Goal: Transaction & Acquisition: Purchase product/service

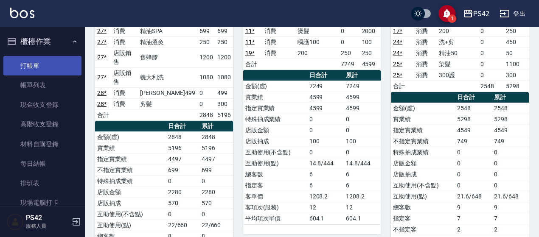
click at [28, 65] on link "打帳單" at bounding box center [42, 66] width 78 height 20
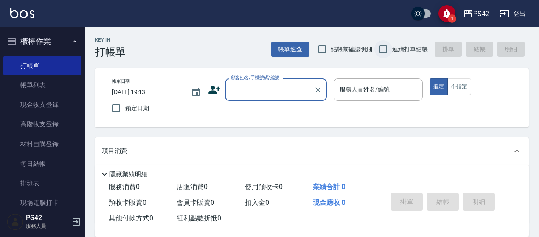
click at [389, 50] on input "連續打單結帳" at bounding box center [384, 49] width 18 height 18
checkbox input "true"
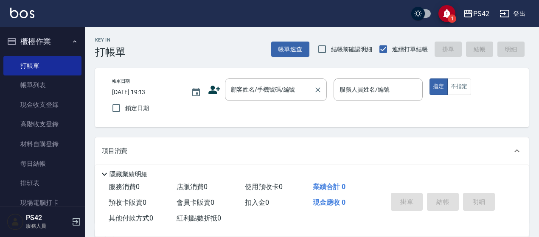
click at [248, 90] on input "顧客姓名/手機號碼/編號" at bounding box center [270, 89] width 82 height 15
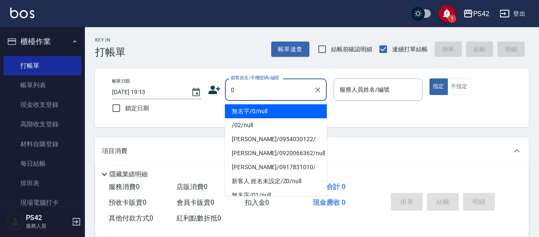
type input "無名字/0/null"
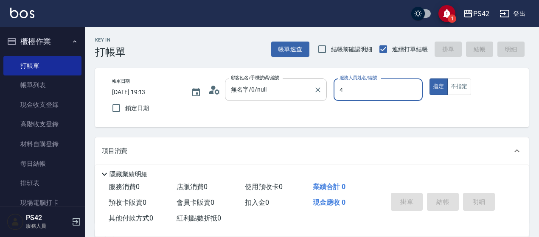
type input "4"
type button "true"
type input "[PERSON_NAME]-4"
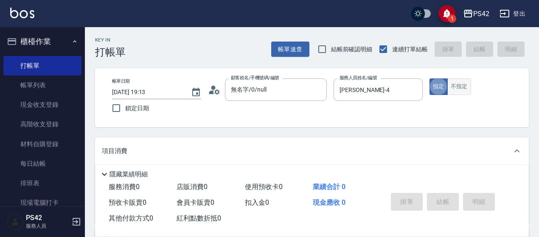
click at [464, 89] on button "不指定" at bounding box center [460, 87] width 24 height 17
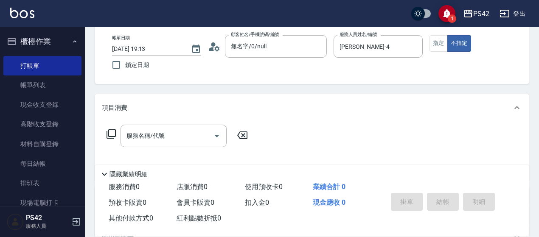
scroll to position [85, 0]
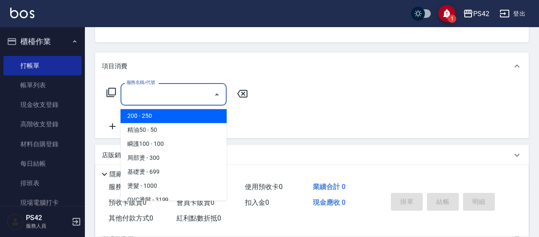
click at [166, 89] on input "服務名稱/代號" at bounding box center [167, 94] width 86 height 15
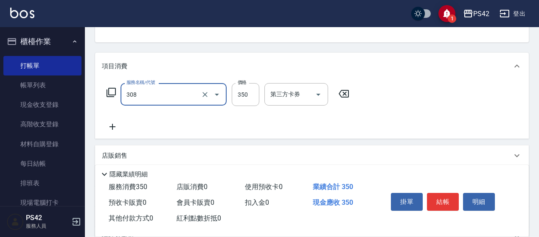
type input "洗+剪(308)"
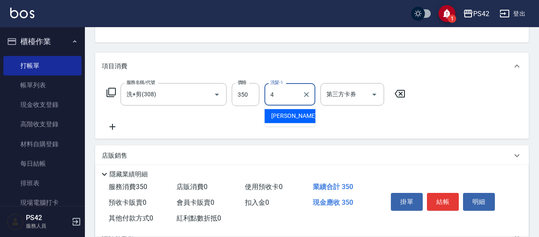
type input "[PERSON_NAME]-4"
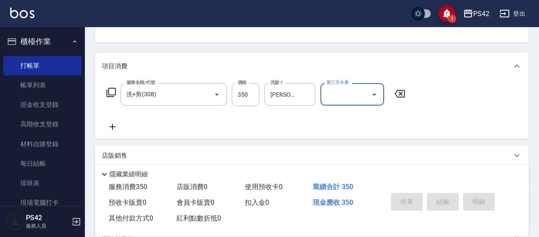
type input "[DATE] 19:14"
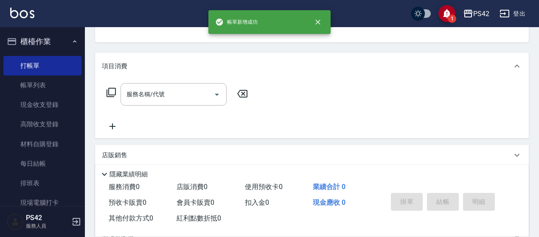
scroll to position [82, 0]
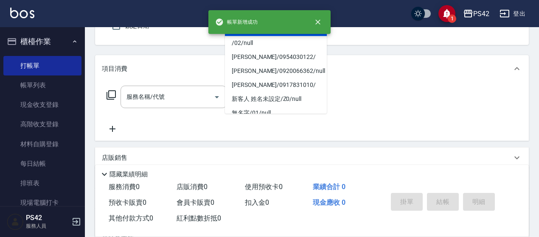
type input "無名字/0/null"
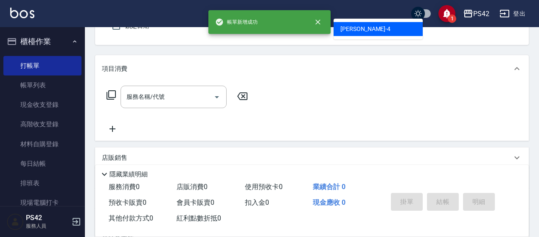
type input "4"
type button "false"
type input "[PERSON_NAME]-4"
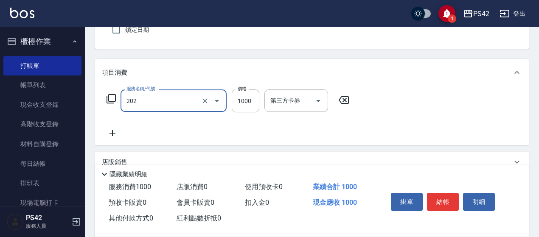
type input "燙髮(202)"
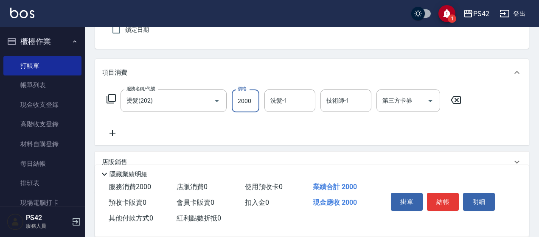
type input "2000"
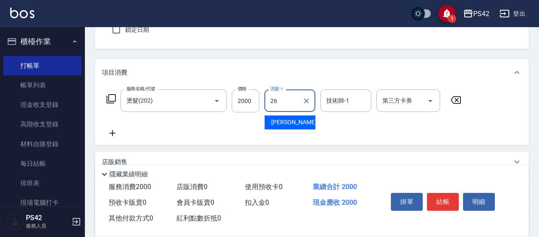
type input "[PERSON_NAME]-26"
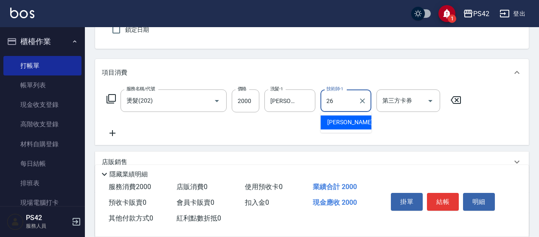
type input "[PERSON_NAME]-26"
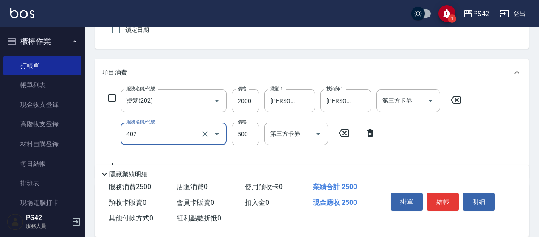
type input "500護(402)"
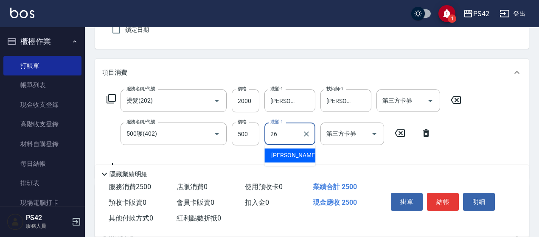
type input "[PERSON_NAME]-26"
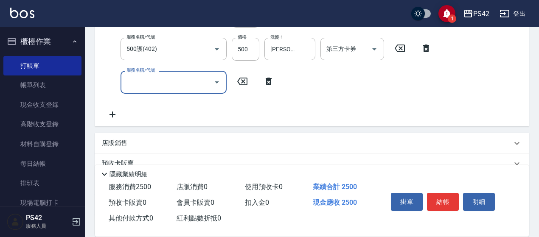
scroll to position [206, 0]
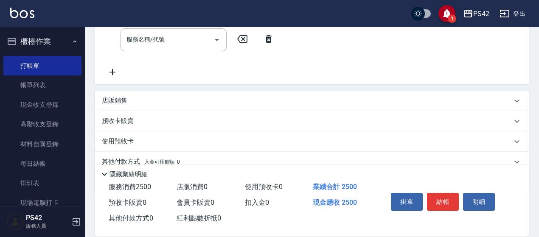
click at [176, 95] on div "店販銷售" at bounding box center [312, 101] width 434 height 20
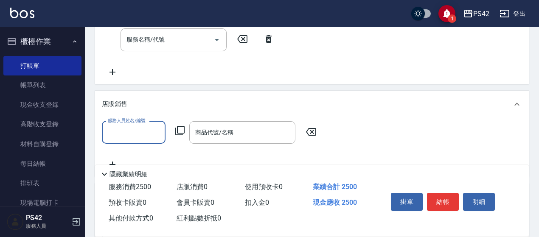
scroll to position [0, 0]
type input "[PERSON_NAME]-4"
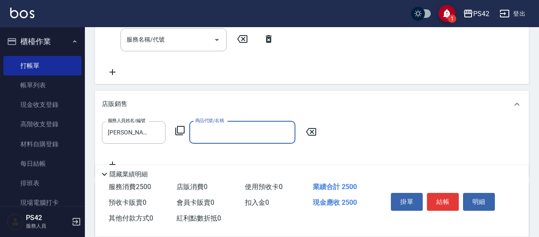
type input "9"
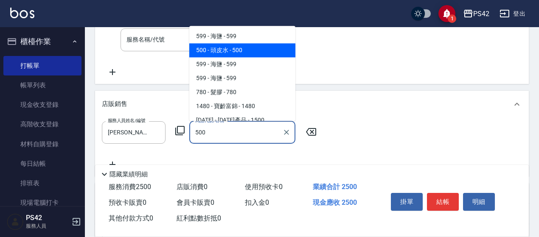
type input "頭皮水"
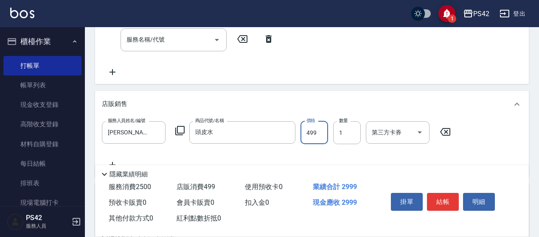
type input "499"
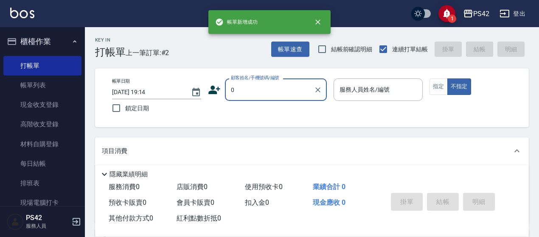
type input "無名字/0/null"
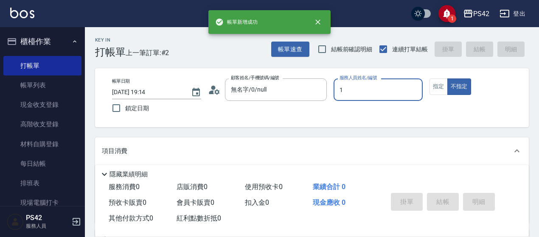
type input "楊容慈-1"
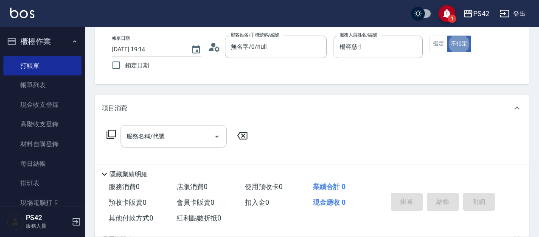
scroll to position [85, 0]
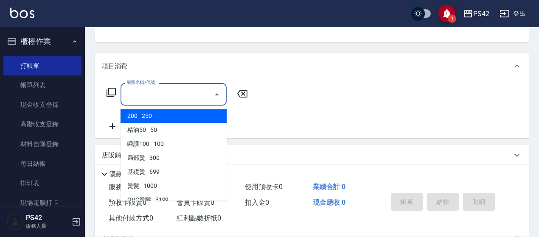
click at [129, 93] on input "服務名稱/代號" at bounding box center [167, 94] width 86 height 15
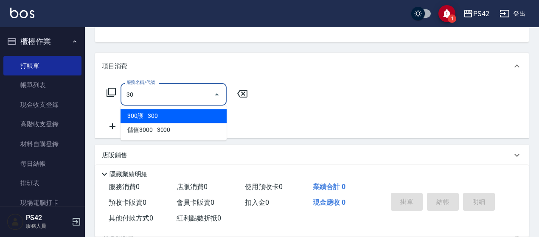
type input "3"
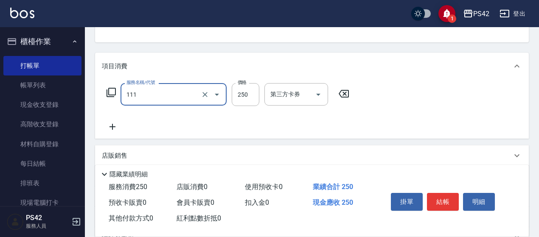
type input "200(111)"
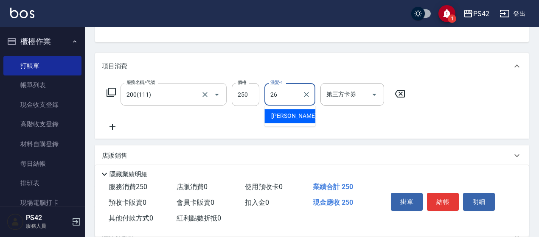
type input "[PERSON_NAME]-26"
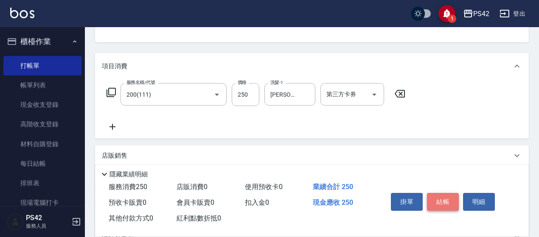
click at [440, 198] on button "結帳" at bounding box center [443, 202] width 32 height 18
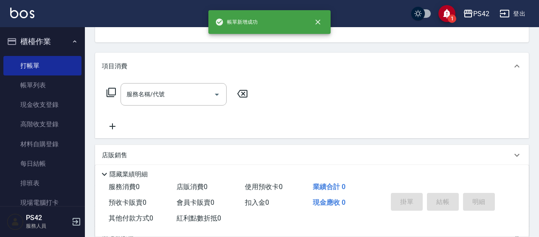
scroll to position [82, 0]
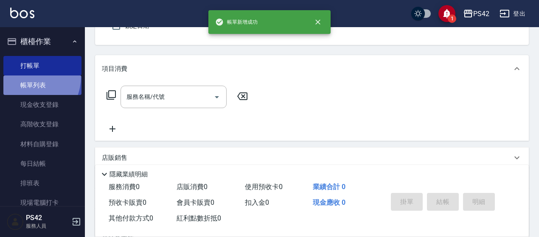
click at [23, 76] on link "帳單列表" at bounding box center [42, 86] width 78 height 20
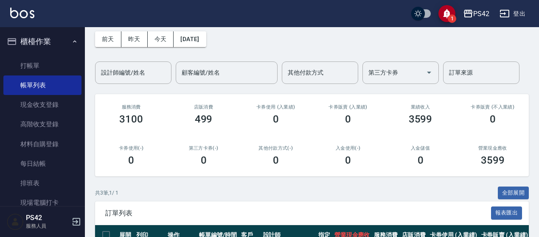
scroll to position [144, 0]
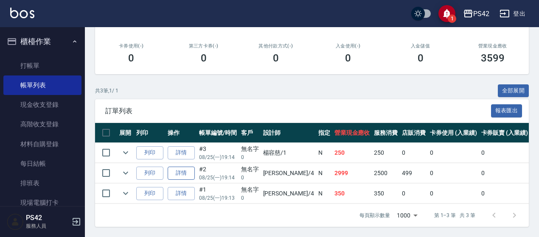
click at [190, 169] on link "詳情" at bounding box center [181, 173] width 27 height 13
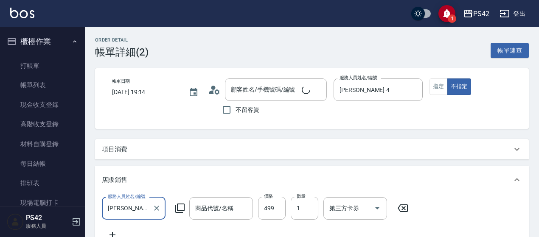
type input "[DATE] 19:14"
type input "[PERSON_NAME]-4"
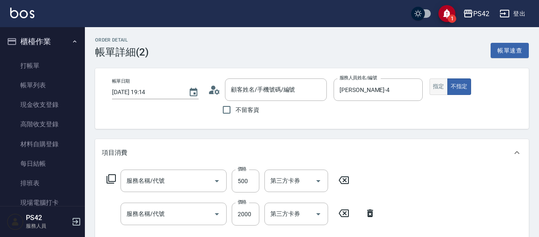
type input "無名字/0/null"
type input "頭皮水"
click at [441, 86] on button "指定" at bounding box center [439, 87] width 18 height 17
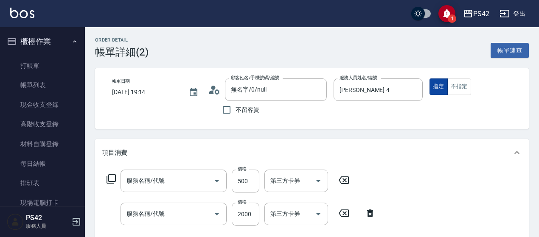
type input "500護(402)"
type input "燙髮(202)"
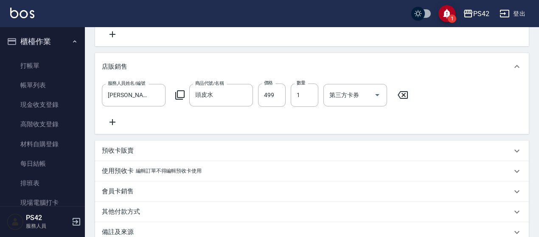
scroll to position [315, 0]
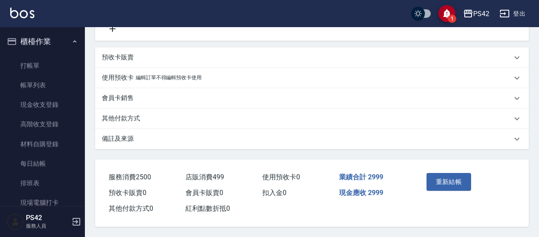
click at [446, 174] on button "重新結帳" at bounding box center [449, 182] width 45 height 18
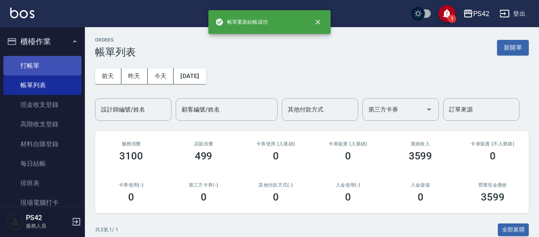
click at [36, 59] on link "打帳單" at bounding box center [42, 66] width 78 height 20
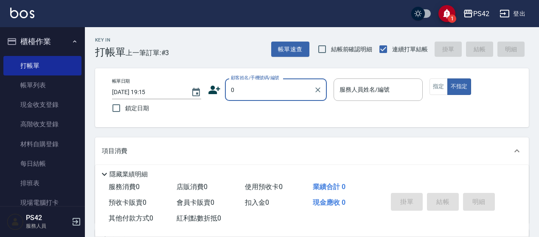
type input "無名字/0/null"
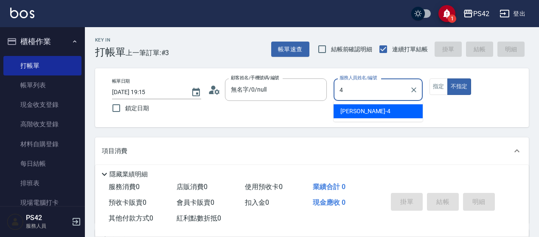
type input "[PERSON_NAME]-4"
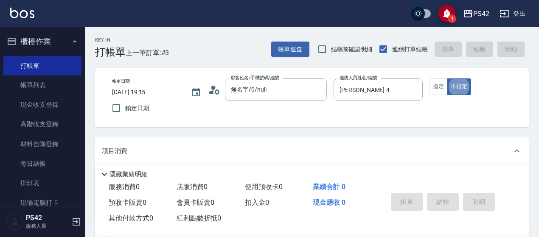
type button "false"
drag, startPoint x: 440, startPoint y: 89, endPoint x: 434, endPoint y: 91, distance: 6.7
click at [440, 89] on button "指定" at bounding box center [439, 87] width 18 height 17
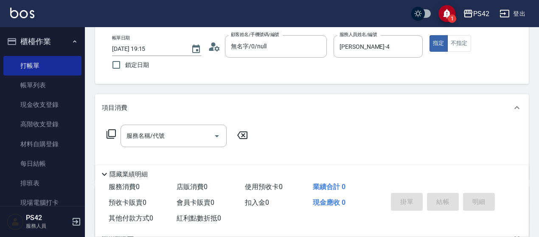
scroll to position [85, 0]
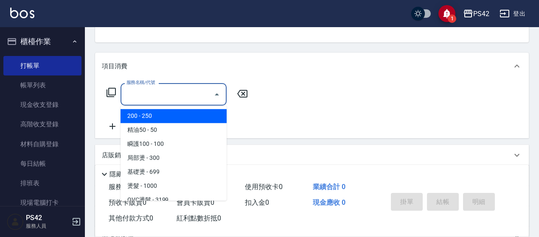
click at [189, 101] on input "服務名稱/代號" at bounding box center [167, 94] width 86 height 15
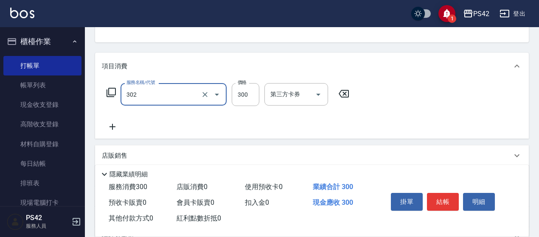
type input "剪髮(302)"
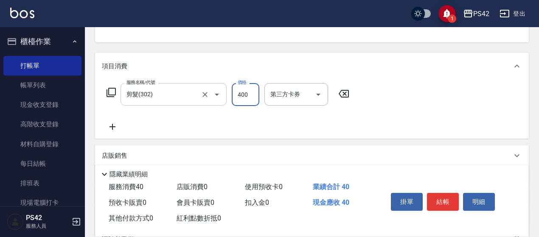
type input "400"
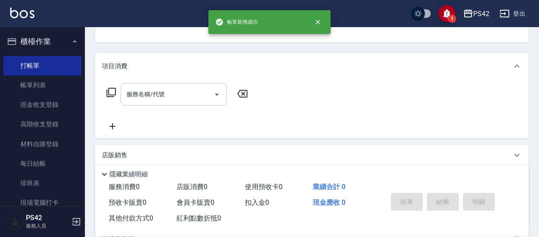
scroll to position [82, 0]
type input "無名字/0/null"
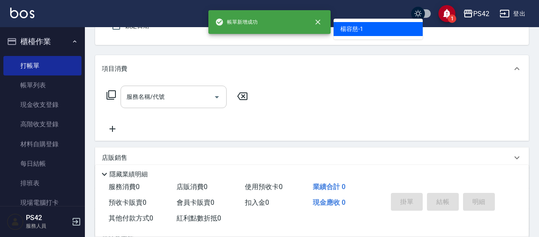
type input "1"
type button "true"
type input "楊容慈-1"
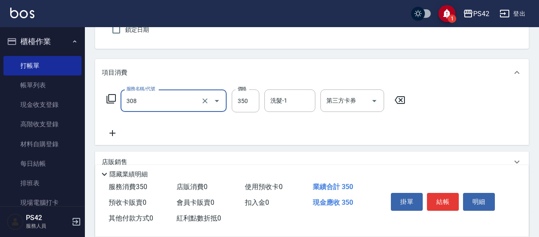
type input "洗+剪(308)"
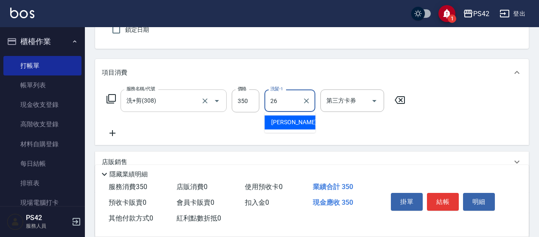
type input "[PERSON_NAME]-26"
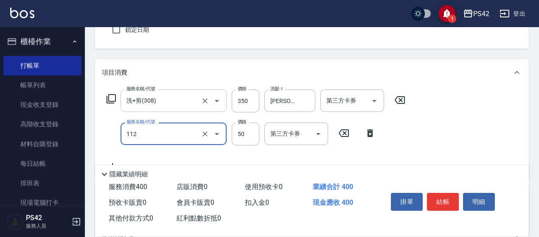
type input "精油50(112)"
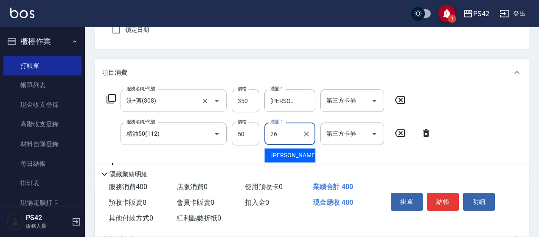
type input "[PERSON_NAME]-26"
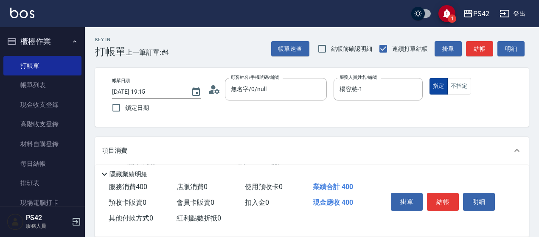
scroll to position [0, 0]
click at [461, 81] on button "不指定" at bounding box center [460, 87] width 24 height 17
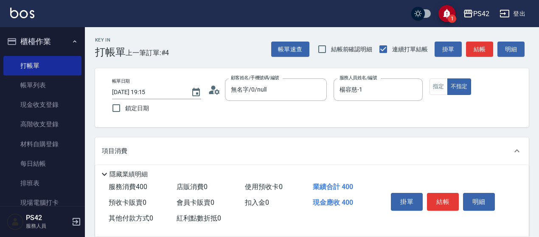
drag, startPoint x: 436, startPoint y: 206, endPoint x: 439, endPoint y: 200, distance: 6.5
click at [439, 201] on button "結帳" at bounding box center [443, 202] width 32 height 18
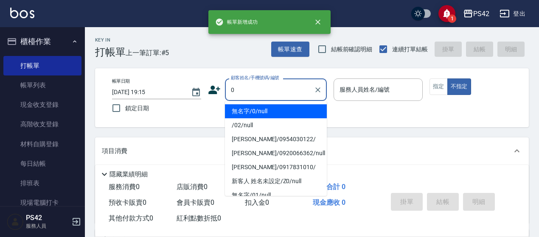
type input "無名字/0/null"
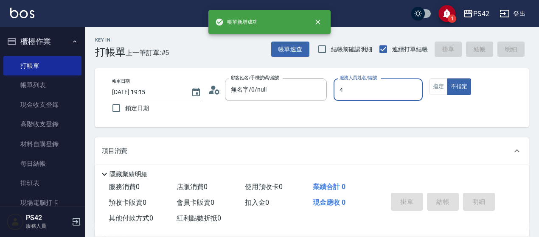
type input "[PERSON_NAME]-4"
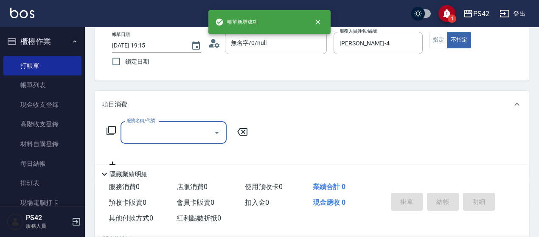
scroll to position [85, 0]
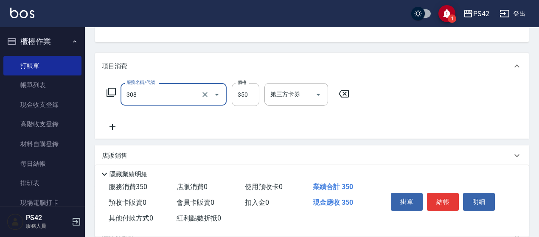
type input "洗+剪(308)"
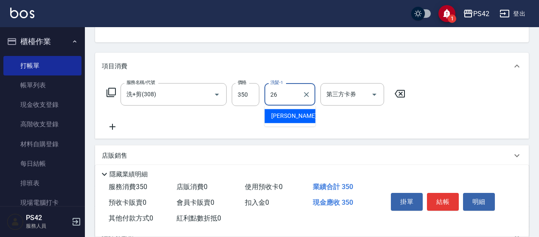
type input "[PERSON_NAME]-26"
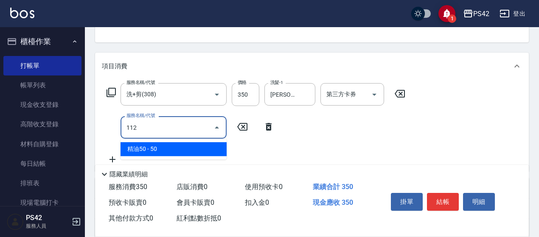
type input "精油50(112)"
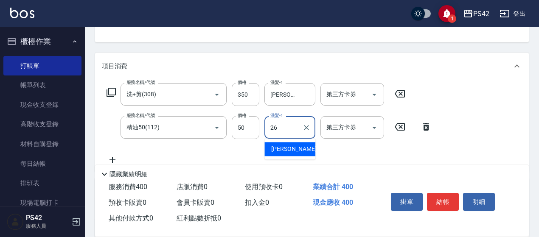
type input "[PERSON_NAME]-26"
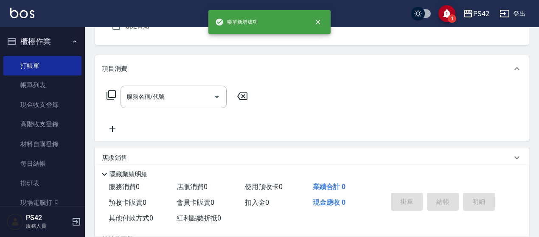
type input "無名字/0/null"
type input "楊容慈-1"
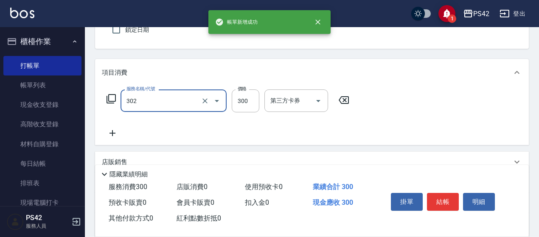
type input "剪髮(302)"
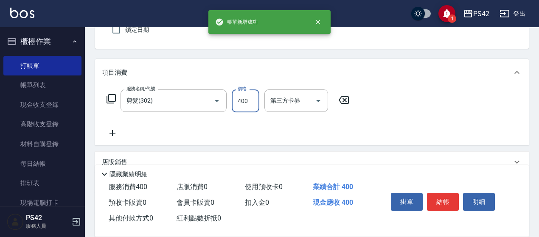
type input "400"
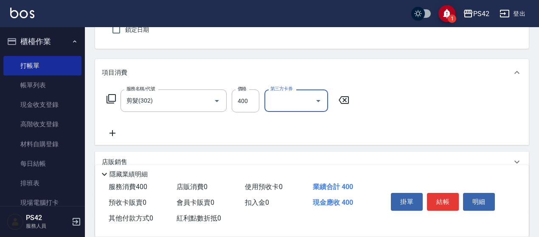
scroll to position [0, 0]
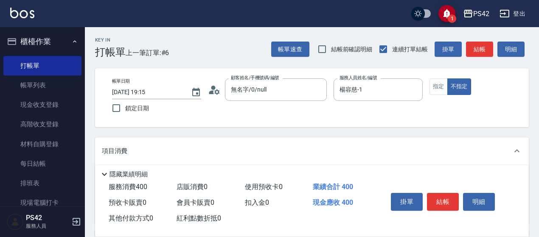
drag, startPoint x: 441, startPoint y: 91, endPoint x: 435, endPoint y: 127, distance: 36.2
click at [440, 92] on button "指定" at bounding box center [439, 87] width 18 height 17
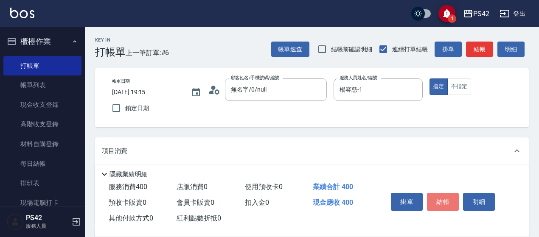
drag, startPoint x: 442, startPoint y: 208, endPoint x: 438, endPoint y: 200, distance: 8.5
click at [440, 203] on button "結帳" at bounding box center [443, 202] width 32 height 18
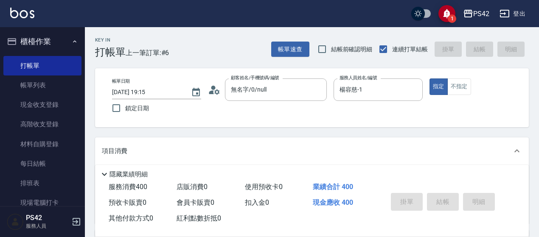
click at [438, 200] on div "掛單 結帳 明細" at bounding box center [443, 203] width 111 height 27
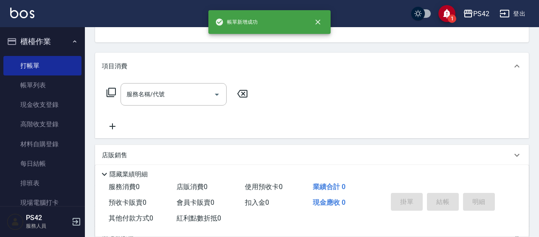
scroll to position [42, 0]
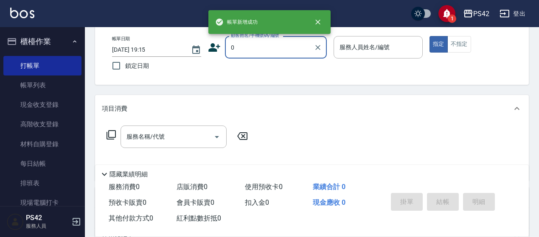
type input "無名字/0/null"
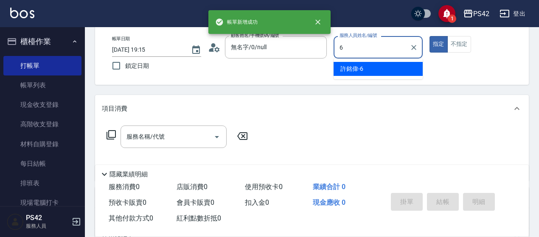
type input "[PERSON_NAME]-6"
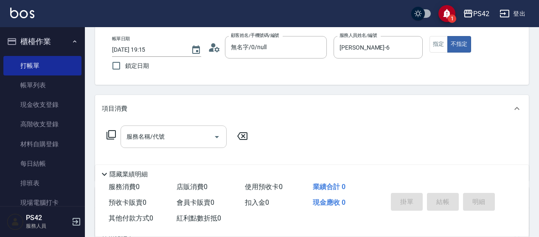
click at [162, 137] on input "服務名稱/代號" at bounding box center [167, 137] width 86 height 15
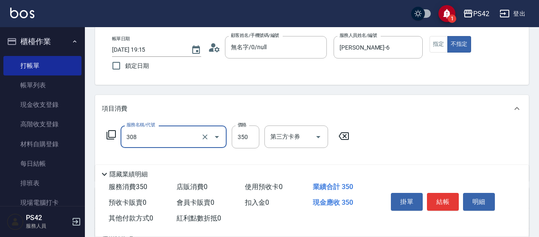
type input "洗+剪(308)"
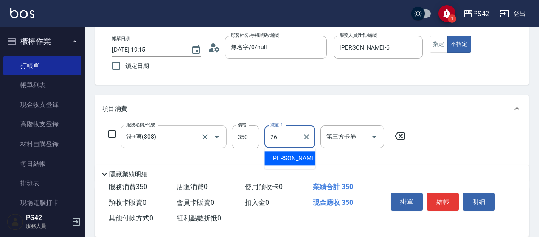
type input "[PERSON_NAME]-26"
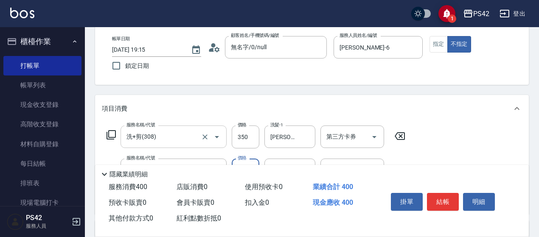
type input "精油50(112)"
type input "[PERSON_NAME]-26"
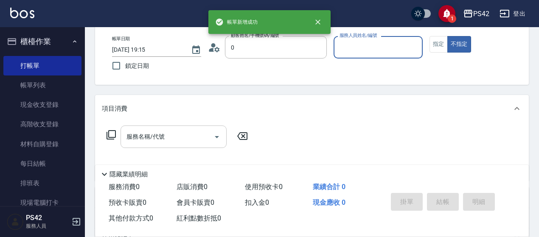
type input "無名字/0/null"
type input "楊容慈-1"
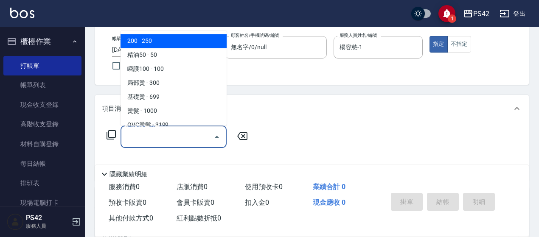
click at [166, 140] on input "服務名稱/代號" at bounding box center [167, 137] width 86 height 15
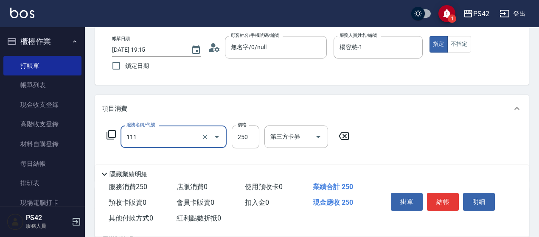
type input "200(111)"
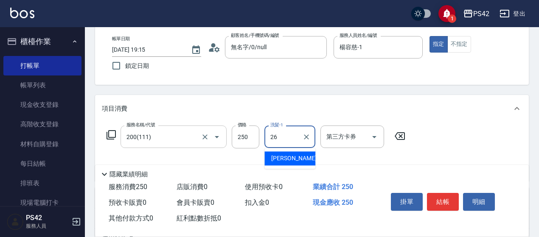
type input "[PERSON_NAME]-26"
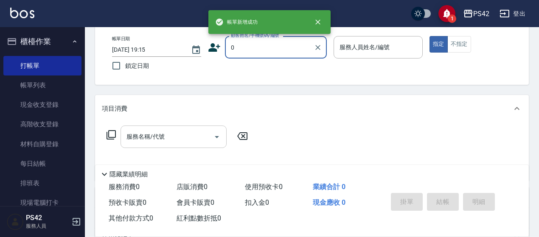
type input "無名字/0/null"
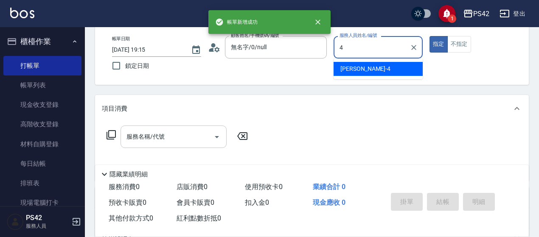
type input "[PERSON_NAME]-4"
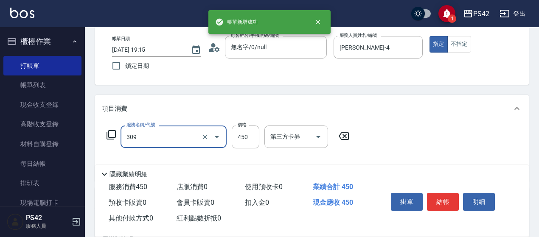
type input "洗+剪(309)"
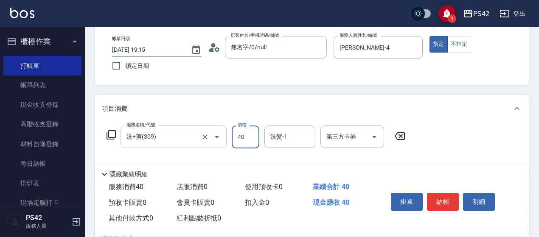
type input "450"
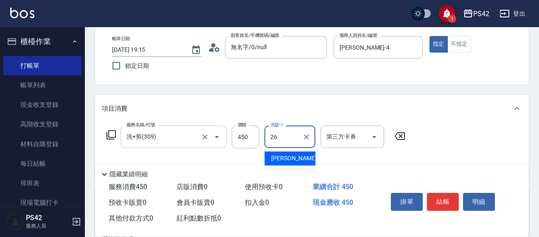
type input "[PERSON_NAME]-26"
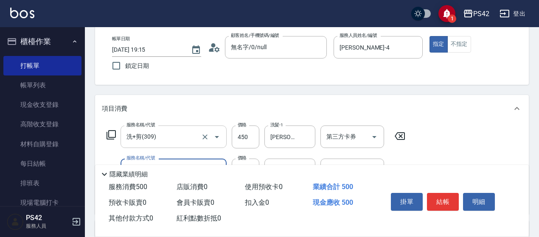
type input "精油50(112)"
type input "[PERSON_NAME]-26"
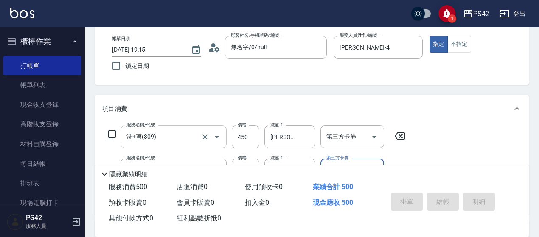
type input "[DATE] 19:16"
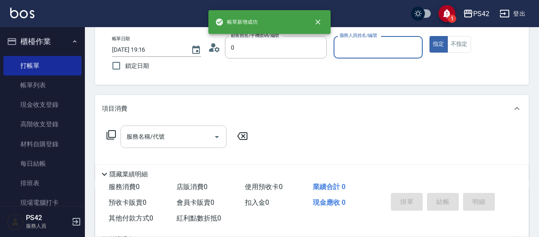
type input "無名字/0/null"
type input "[PERSON_NAME]-6"
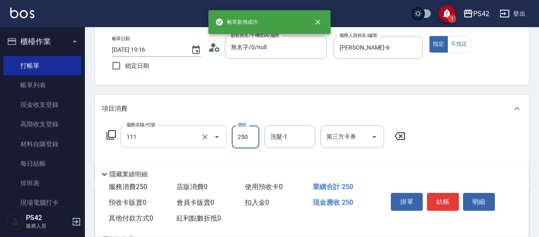
type input "200(111)"
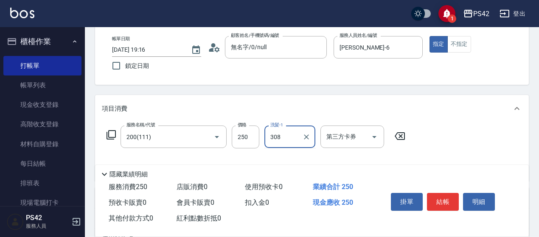
type input "308"
drag, startPoint x: 400, startPoint y: 139, endPoint x: 389, endPoint y: 139, distance: 11.5
click at [401, 139] on icon at bounding box center [399, 136] width 21 height 10
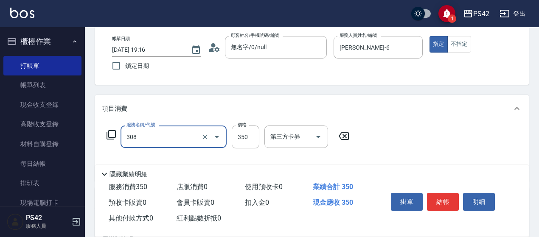
type input "洗+剪(308)"
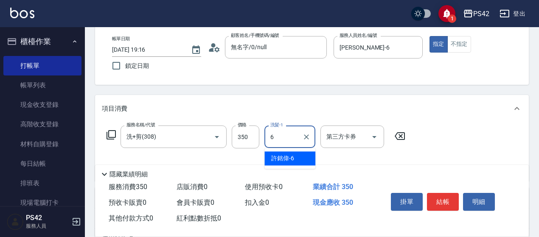
type input "[PERSON_NAME]-6"
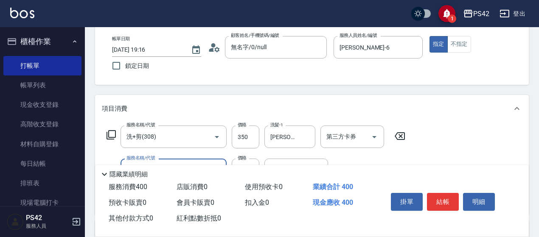
type input "精油50(112)"
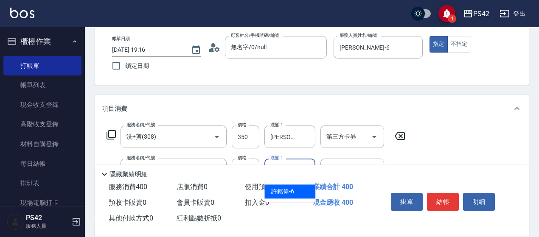
type input "[PERSON_NAME]-6"
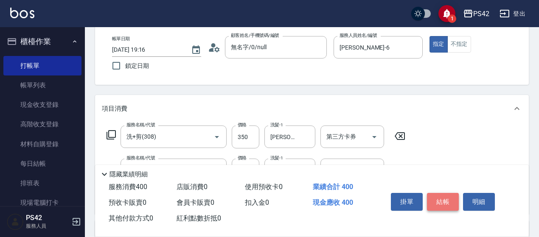
click at [443, 197] on button "結帳" at bounding box center [443, 202] width 32 height 18
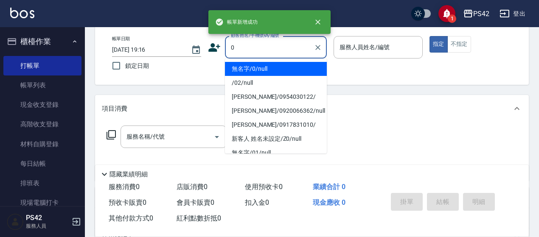
type input "無名字/0/null"
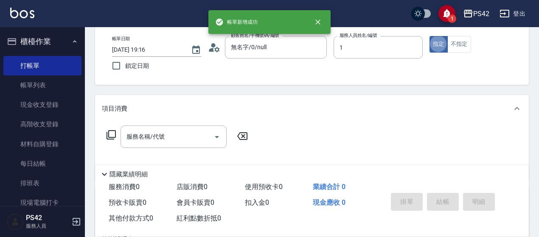
type input "楊容慈-1"
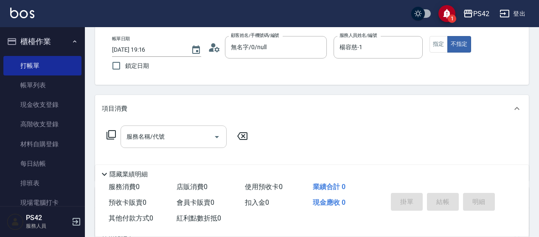
click at [170, 136] on input "服務名稱/代號" at bounding box center [167, 137] width 86 height 15
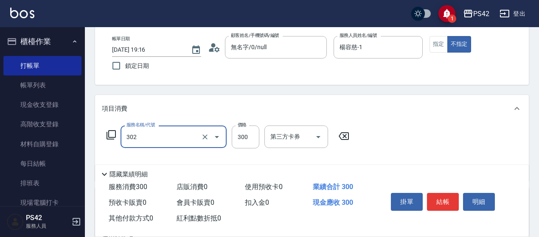
type input "剪髮(302)"
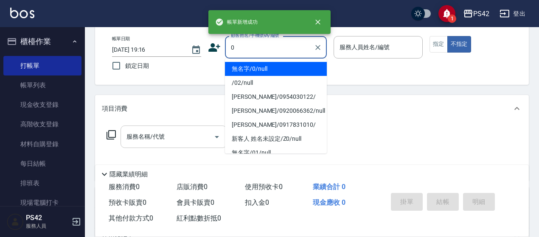
type input "無名字/0/null"
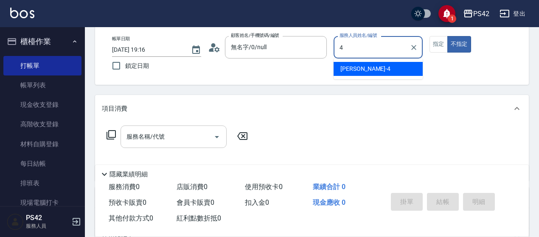
type input "[PERSON_NAME]-4"
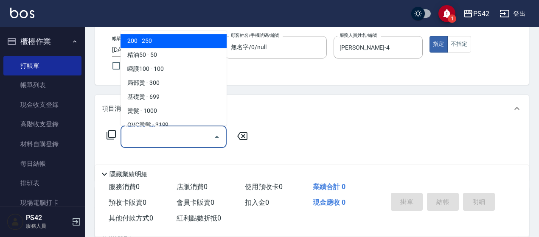
click at [168, 136] on input "服務名稱/代號" at bounding box center [167, 137] width 86 height 15
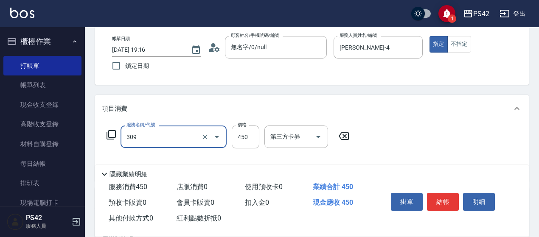
type input "洗+剪(309)"
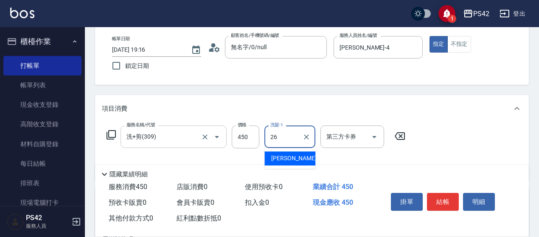
type input "[PERSON_NAME]-26"
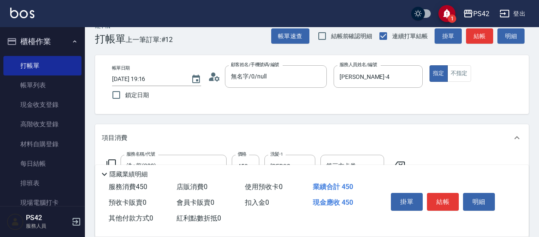
scroll to position [0, 0]
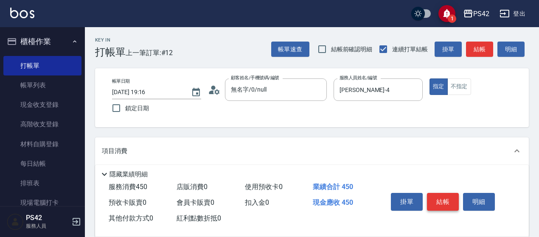
click at [435, 201] on button "結帳" at bounding box center [443, 202] width 32 height 18
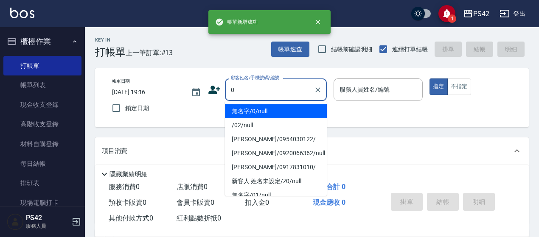
type input "無名字/0/null"
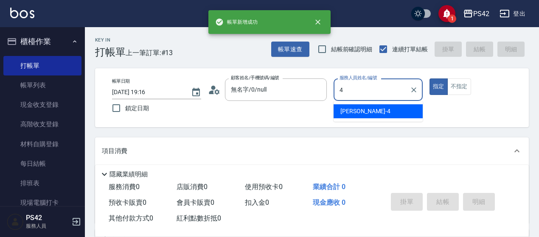
type input "[PERSON_NAME]-4"
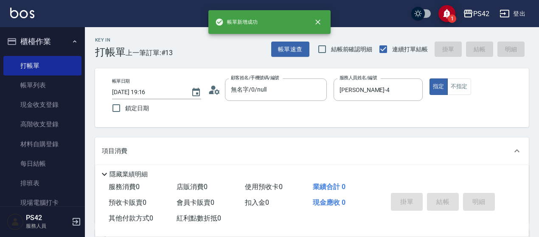
scroll to position [85, 0]
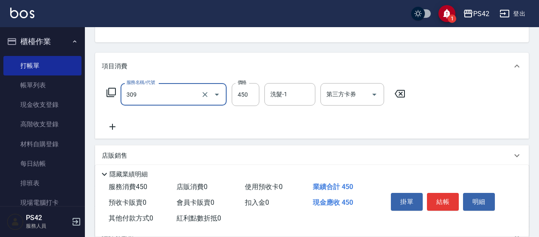
type input "洗+剪(309)"
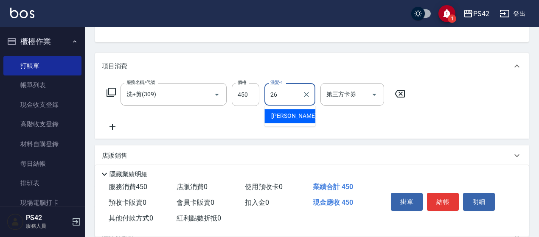
type input "[PERSON_NAME]-26"
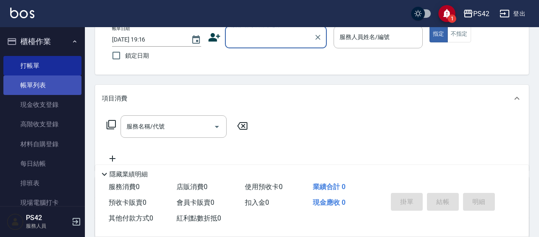
scroll to position [0, 0]
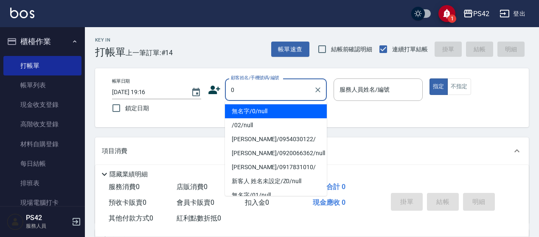
type input "無名字/0/null"
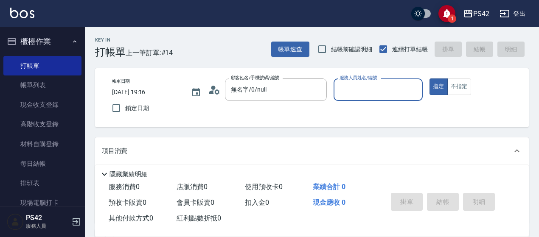
type input "4"
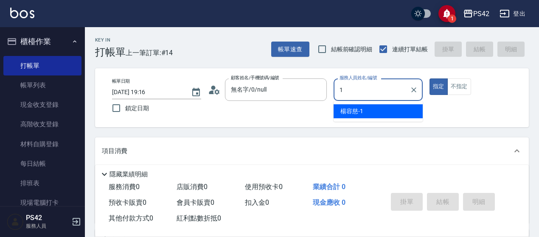
type input "楊容慈-1"
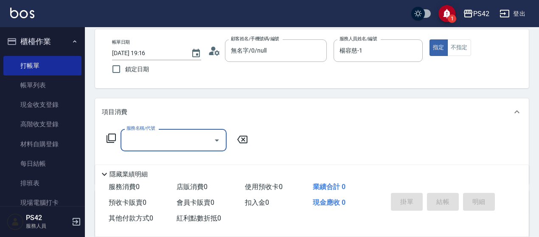
scroll to position [85, 0]
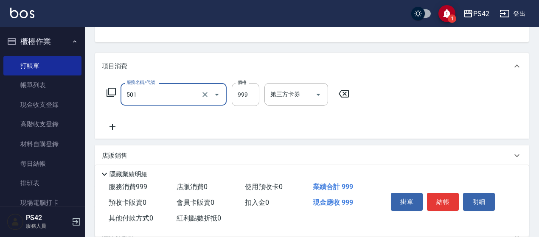
type input "染髮(501)"
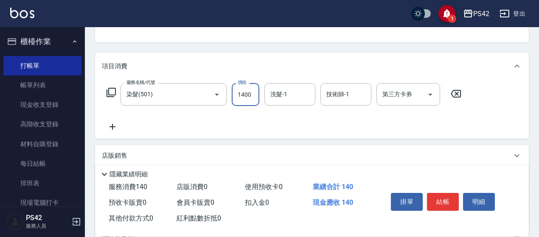
type input "1400"
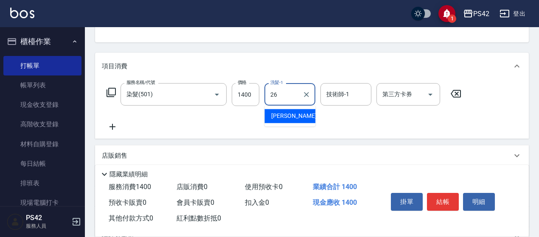
type input "[PERSON_NAME]-26"
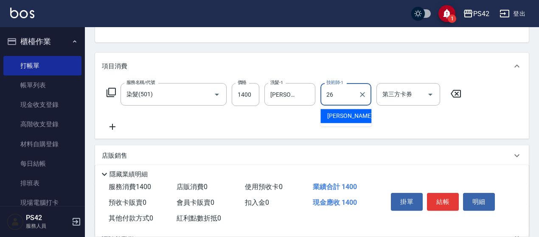
type input "[PERSON_NAME]-26"
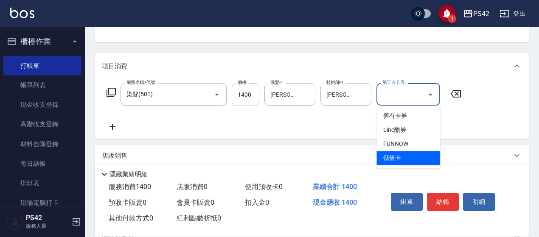
type input "儲值卡"
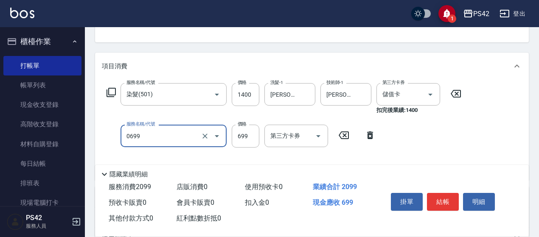
type input "精油SPA(0699)"
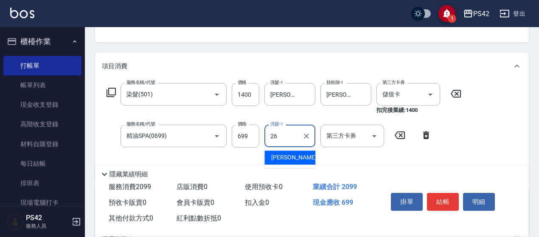
type input "[PERSON_NAME]-26"
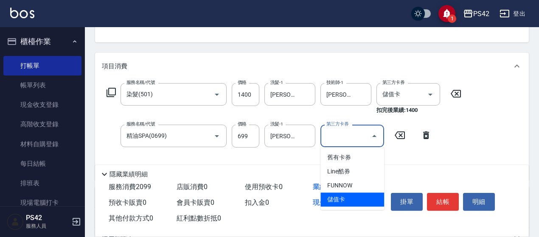
type input "儲值卡"
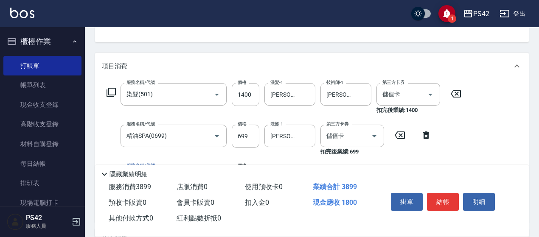
type input "鏡面二劑(406)"
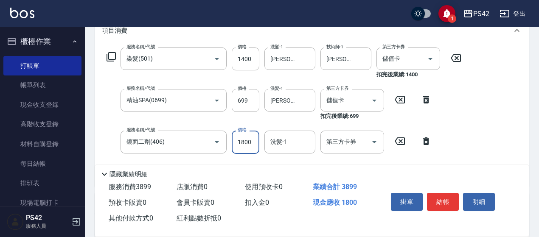
scroll to position [170, 0]
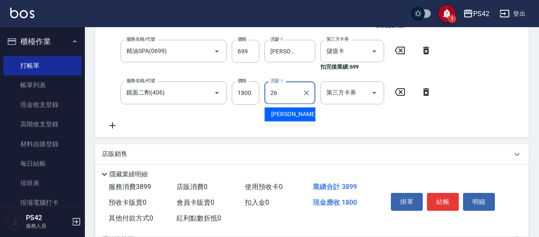
type input "[PERSON_NAME]-26"
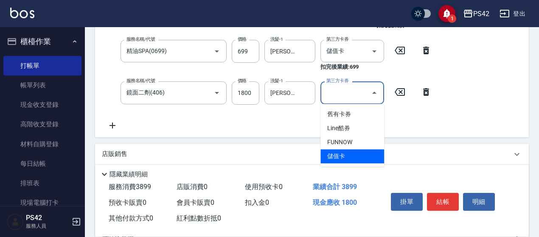
type input "儲值卡"
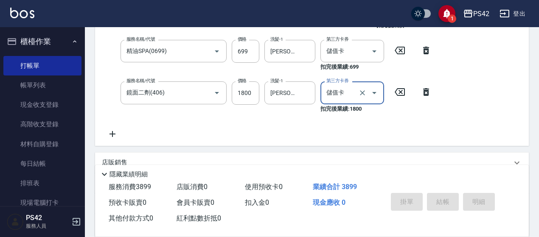
type input "[DATE] 19:28"
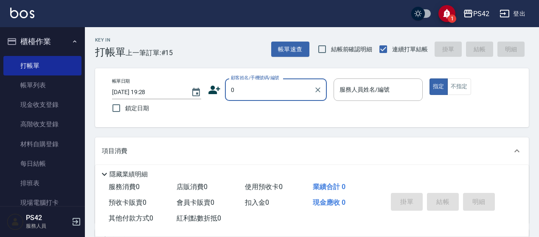
type input "0"
type input "1"
type input "無名字/0/null"
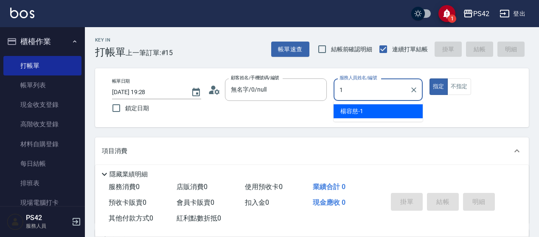
type input "楊容慈-1"
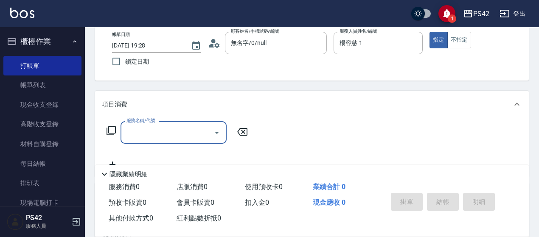
scroll to position [85, 0]
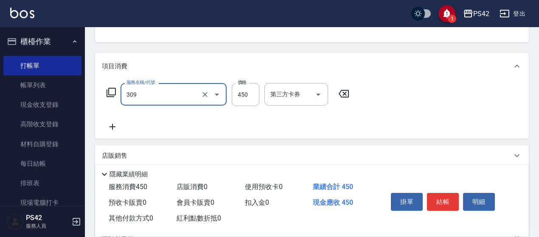
type input "洗+剪(309)"
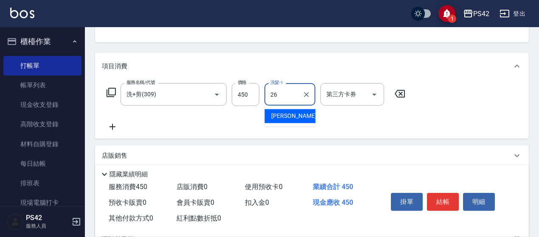
type input "[PERSON_NAME]-26"
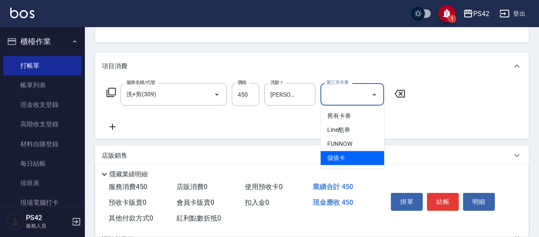
type input "儲值卡"
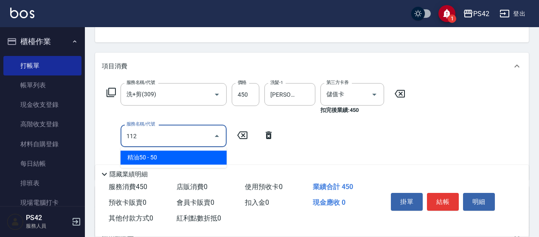
type input "精油50(112)"
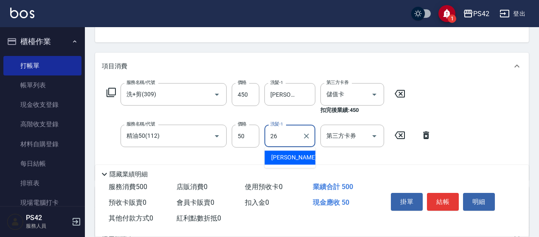
type input "[PERSON_NAME]-26"
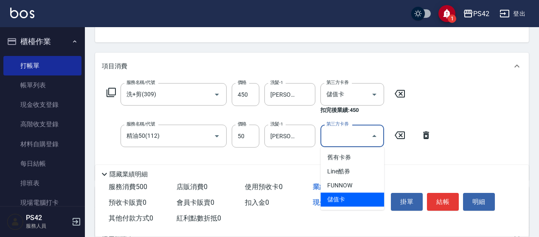
type input "儲值卡"
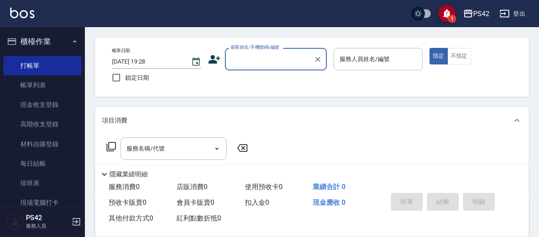
scroll to position [0, 0]
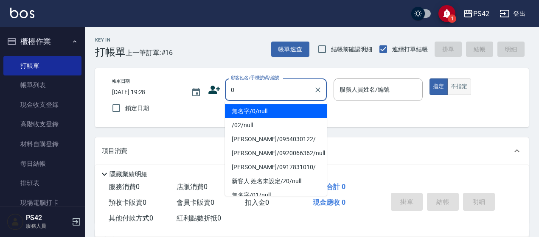
type input "無名字/0/null"
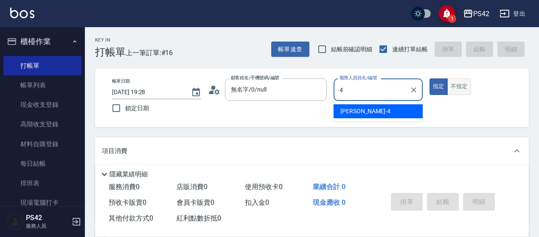
type input "[PERSON_NAME]-4"
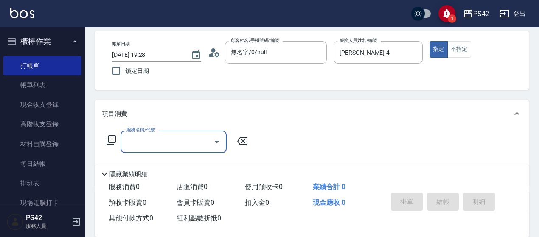
scroll to position [85, 0]
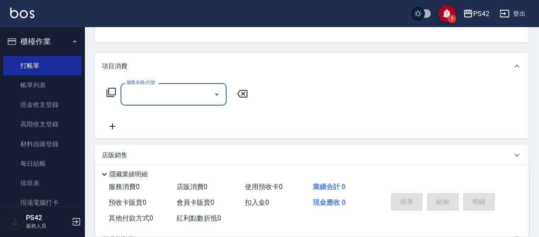
type input "2"
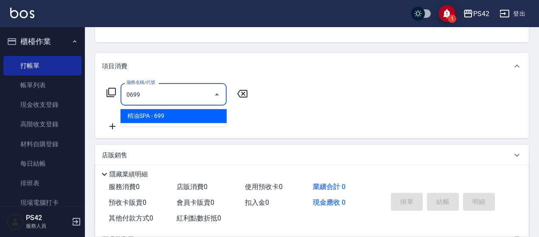
type input "精油SPA(0699)"
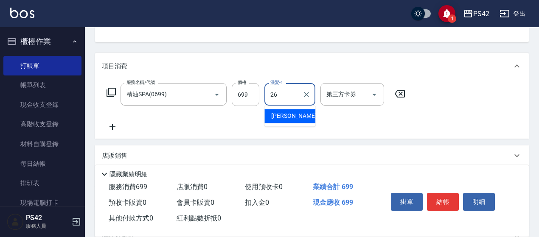
type input "[PERSON_NAME]-26"
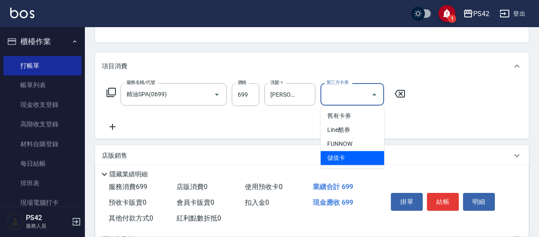
type input "儲值卡"
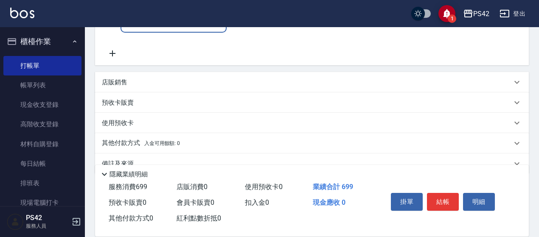
scroll to position [212, 0]
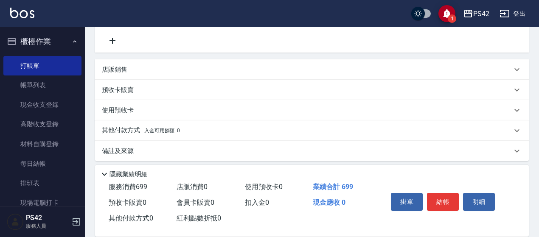
click at [163, 69] on div "店販銷售" at bounding box center [307, 69] width 410 height 9
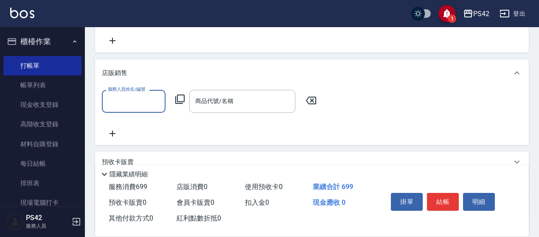
scroll to position [0, 0]
type input "[PERSON_NAME]-4"
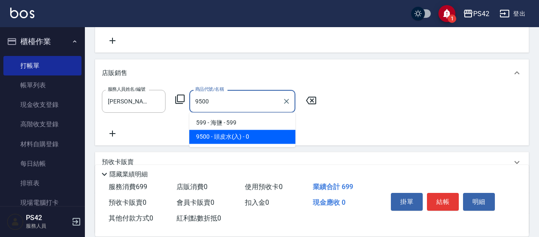
type input "頭皮水(入)"
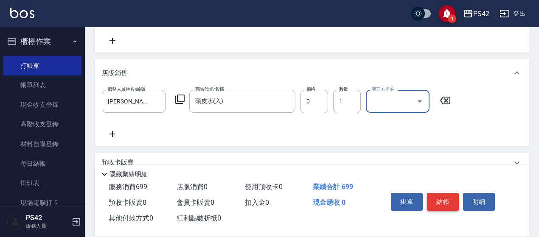
click at [444, 198] on button "結帳" at bounding box center [443, 202] width 32 height 18
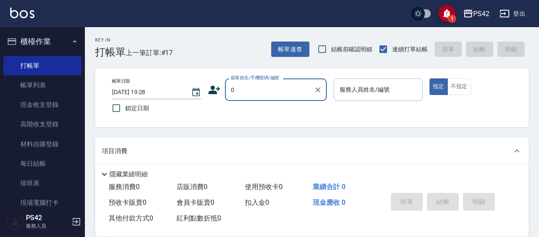
type input "無名字/0/null"
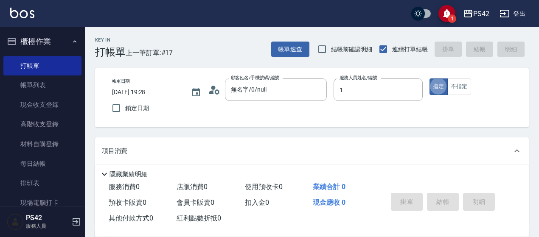
type input "楊容慈-1"
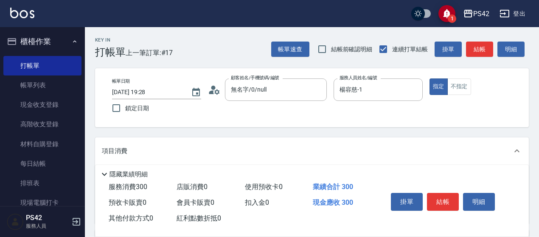
type input "剪髮(302)"
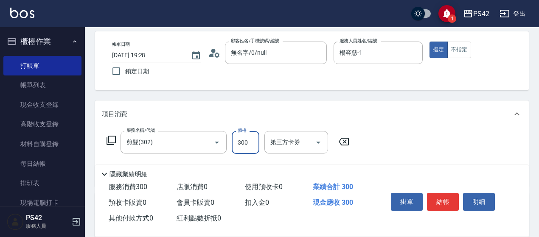
scroll to position [85, 0]
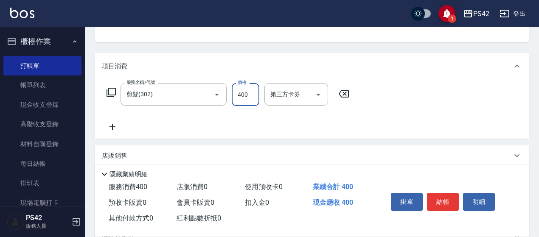
type input "400"
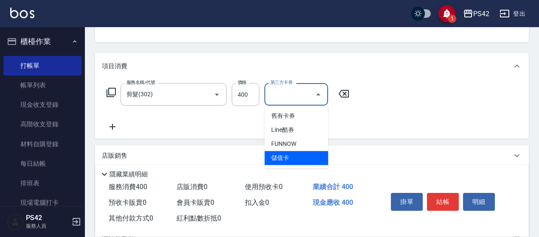
type input "儲值卡"
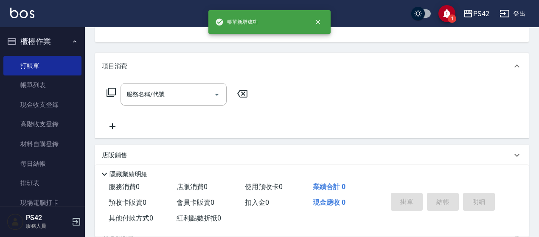
scroll to position [82, 0]
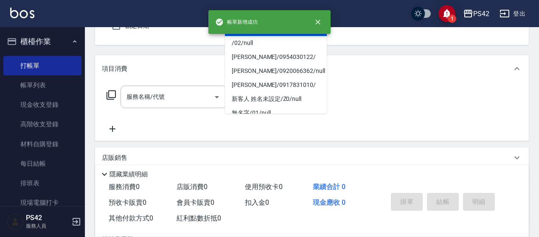
type input "無名字/0/null"
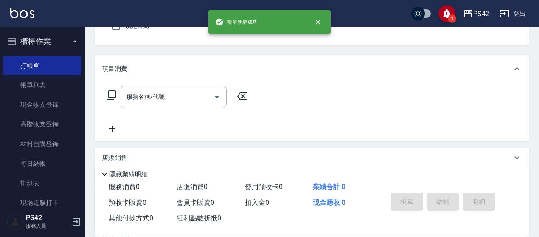
type input "[PERSON_NAME]-2"
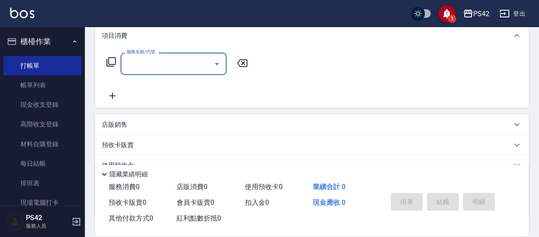
scroll to position [170, 0]
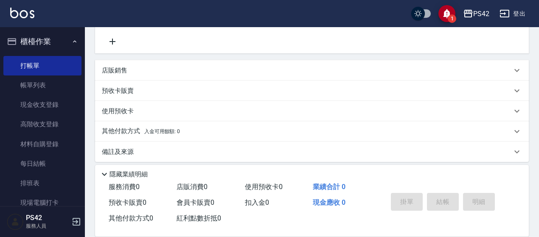
click at [152, 67] on div "店販銷售" at bounding box center [307, 70] width 410 height 9
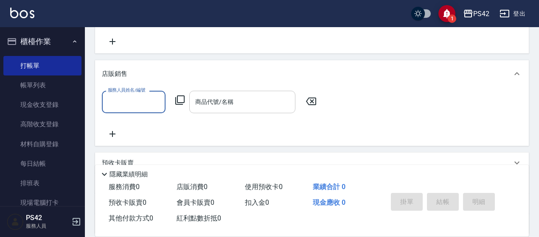
scroll to position [0, 0]
type input "[PERSON_NAME]-2"
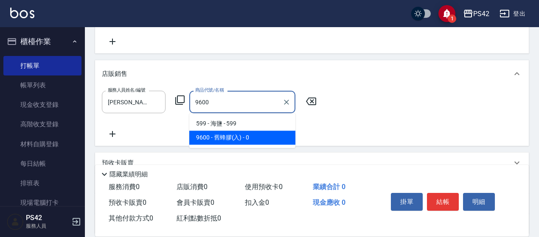
type input "舊蜂膠(入)"
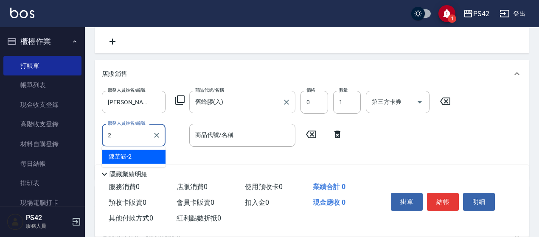
type input "[PERSON_NAME]-2"
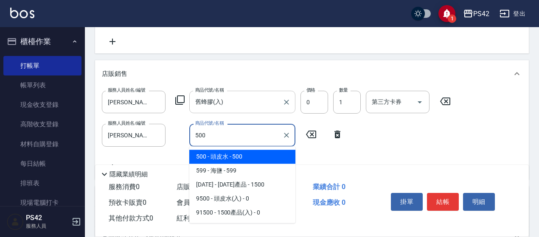
type input "頭皮水"
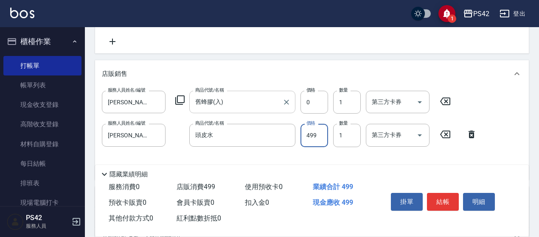
type input "499"
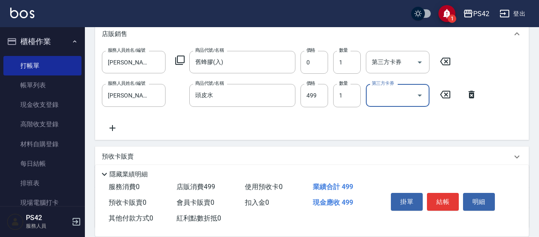
scroll to position [255, 0]
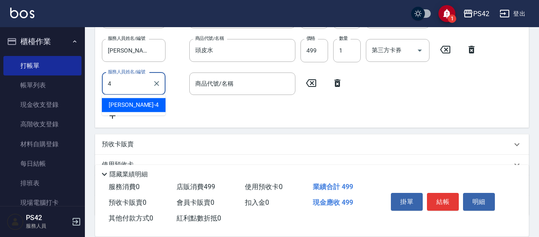
type input "[PERSON_NAME]-4"
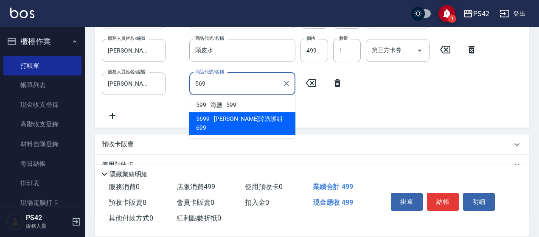
type input "[PERSON_NAME]涼洗護組"
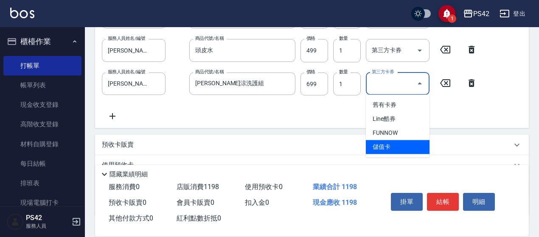
type input "儲值卡"
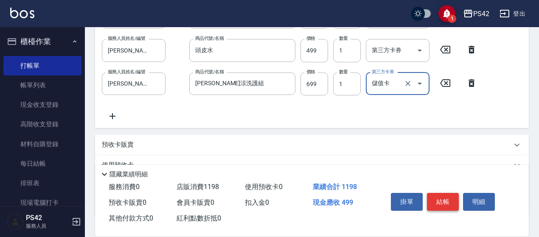
click at [436, 193] on button "結帳" at bounding box center [443, 202] width 32 height 18
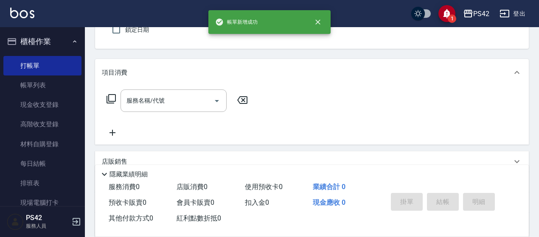
scroll to position [36, 0]
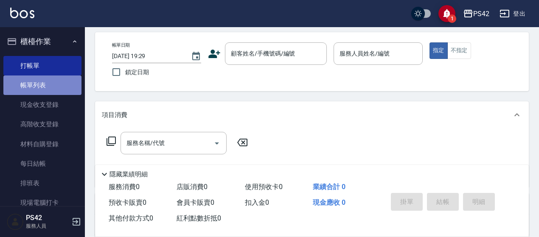
click at [52, 90] on link "帳單列表" at bounding box center [42, 86] width 78 height 20
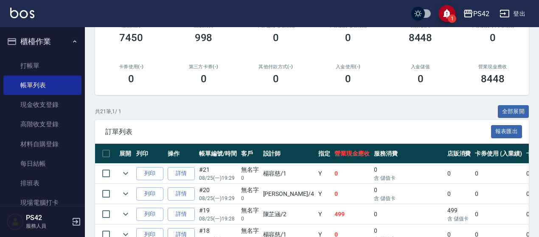
scroll to position [127, 0]
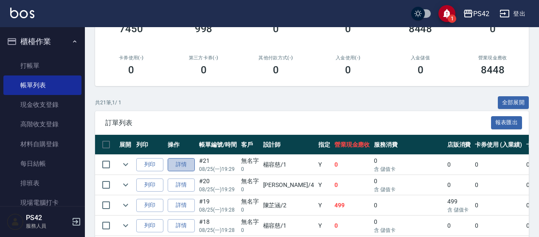
click at [184, 163] on link "詳情" at bounding box center [181, 164] width 27 height 13
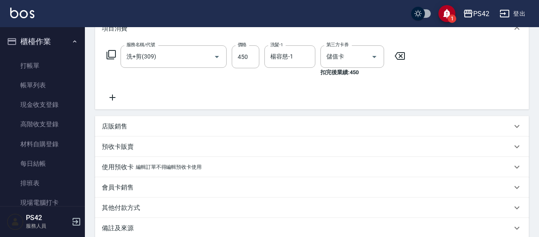
scroll to position [127, 0]
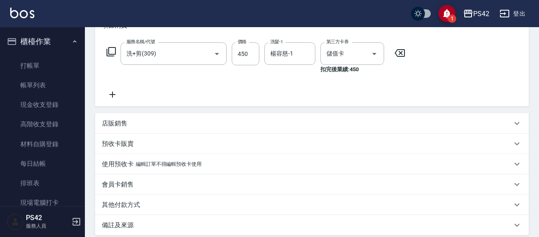
click at [128, 125] on div "店販銷售" at bounding box center [307, 123] width 410 height 9
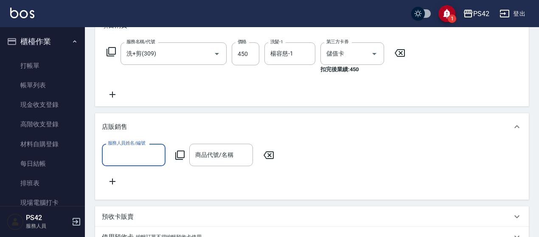
scroll to position [0, 0]
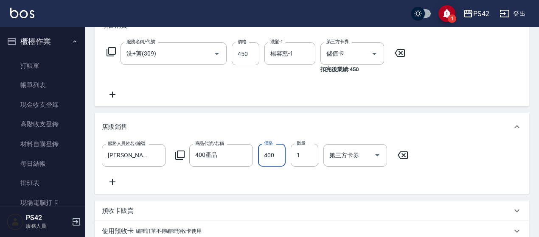
click at [277, 154] on input "400" at bounding box center [272, 155] width 28 height 23
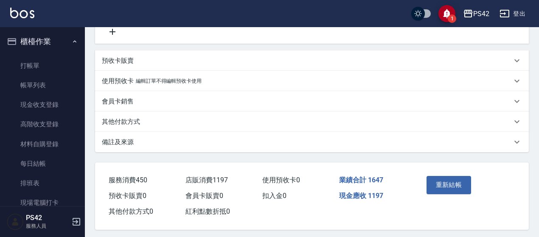
scroll to position [290, 0]
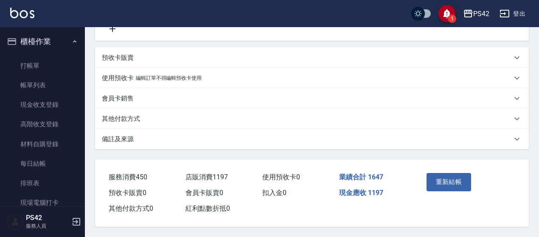
click at [446, 170] on div "重新結帳" at bounding box center [444, 188] width 43 height 37
click at [450, 177] on button "重新結帳" at bounding box center [449, 182] width 45 height 18
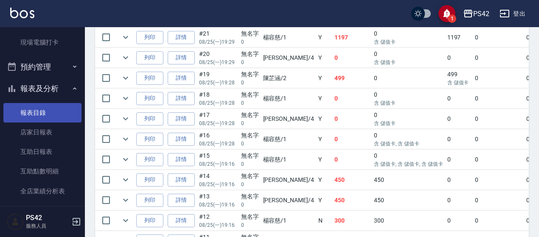
scroll to position [170, 0]
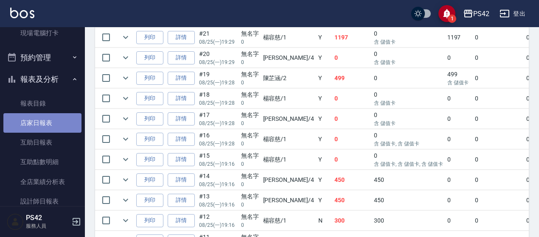
click at [49, 117] on link "店家日報表" at bounding box center [42, 123] width 78 height 20
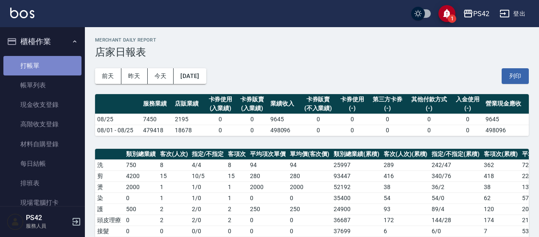
click at [54, 73] on link "打帳單" at bounding box center [42, 66] width 78 height 20
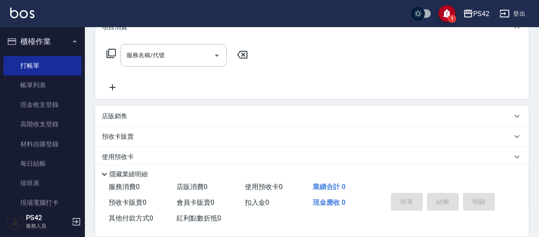
scroll to position [127, 0]
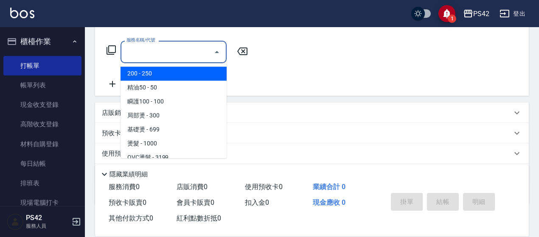
click at [167, 57] on input "服務名稱/代號" at bounding box center [167, 52] width 86 height 15
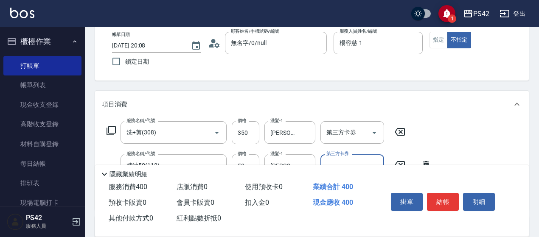
scroll to position [0, 0]
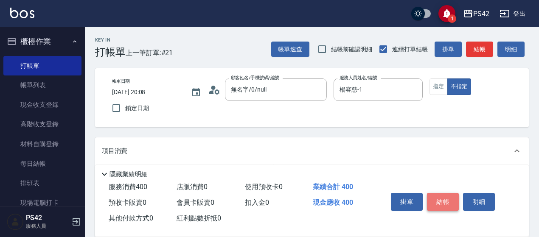
click at [440, 202] on button "結帳" at bounding box center [443, 202] width 32 height 18
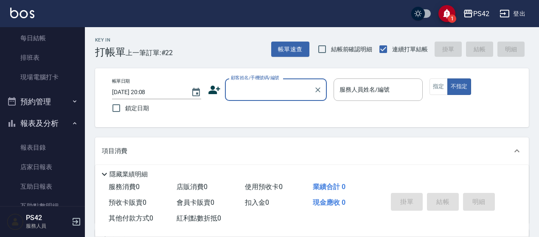
scroll to position [127, 0]
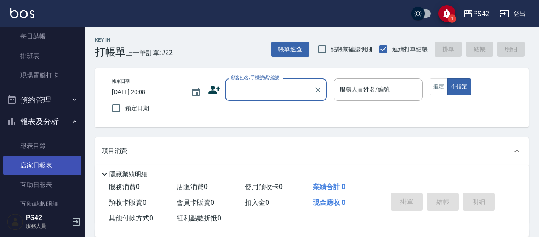
click at [31, 162] on link "店家日報表" at bounding box center [42, 166] width 78 height 20
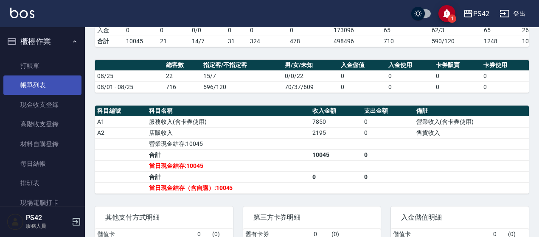
click at [33, 90] on link "帳單列表" at bounding box center [42, 86] width 78 height 20
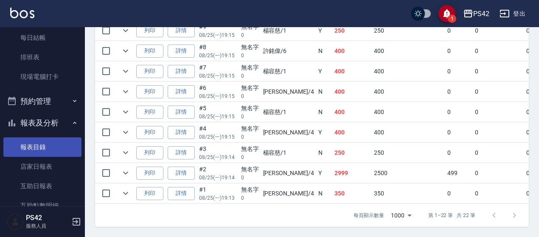
scroll to position [127, 0]
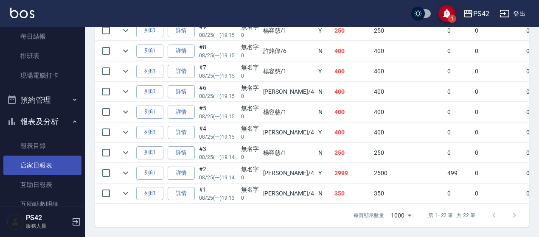
click at [55, 158] on link "店家日報表" at bounding box center [42, 166] width 78 height 20
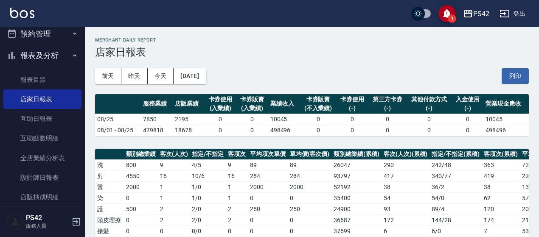
scroll to position [293, 0]
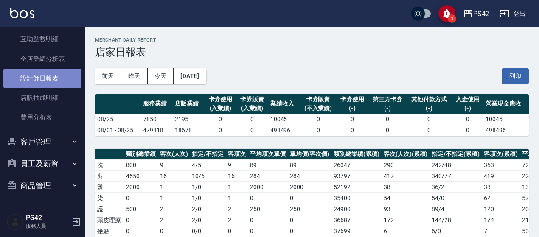
click at [59, 82] on link "設計師日報表" at bounding box center [42, 79] width 78 height 20
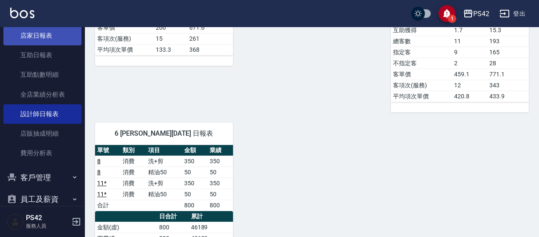
scroll to position [208, 0]
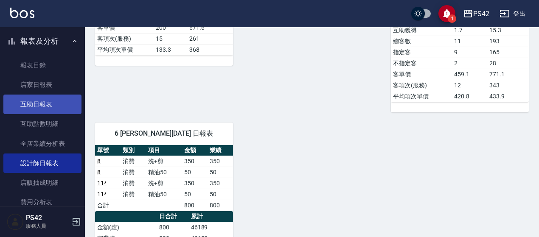
click at [51, 98] on link "互助日報表" at bounding box center [42, 105] width 78 height 20
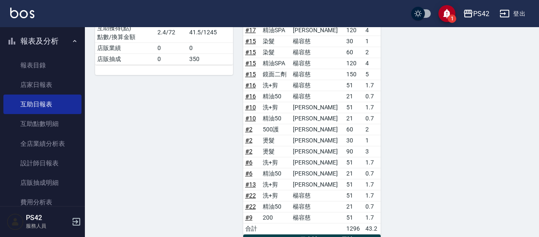
scroll to position [425, 0]
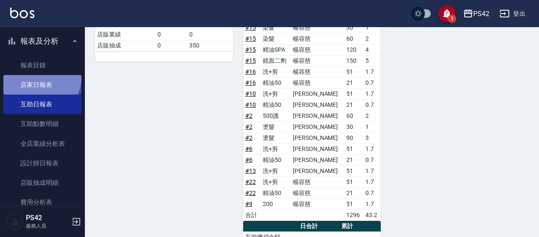
click at [40, 77] on link "店家日報表" at bounding box center [42, 85] width 78 height 20
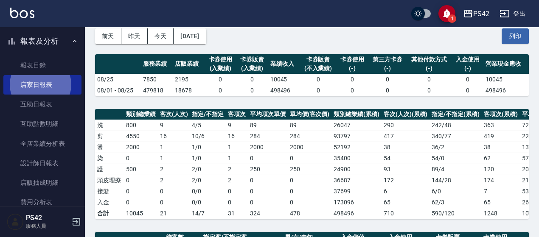
scroll to position [85, 0]
